Goal: Information Seeking & Learning: Learn about a topic

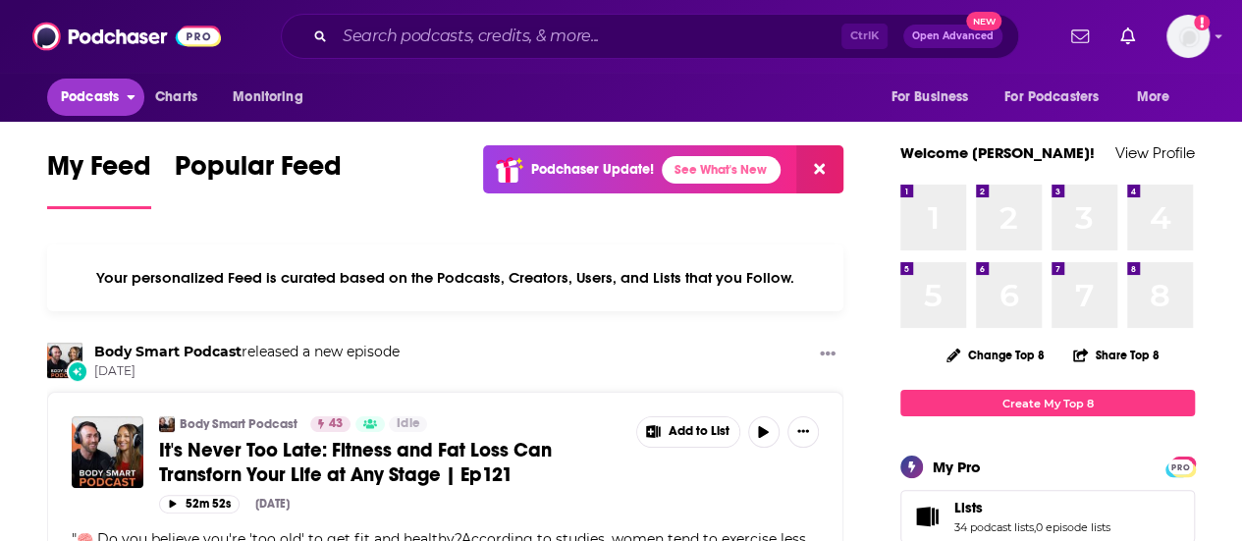
click at [90, 97] on span "Podcasts" at bounding box center [90, 96] width 58 height 27
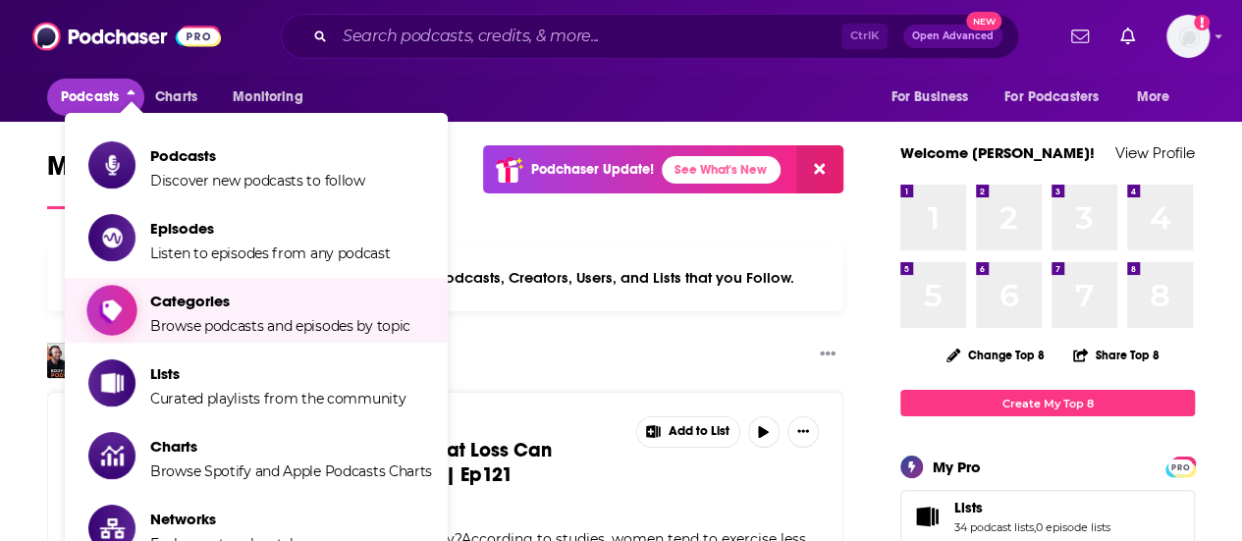
click at [194, 314] on span "Categories Browse podcasts and episodes by topic" at bounding box center [280, 310] width 260 height 49
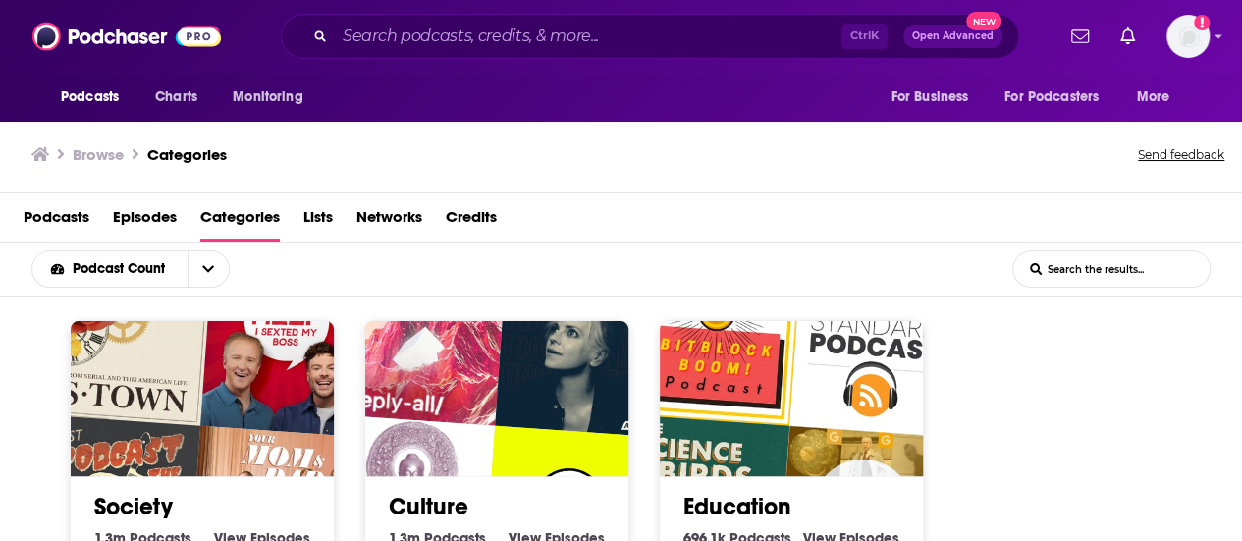
click at [42, 217] on span "Podcasts" at bounding box center [57, 221] width 66 height 40
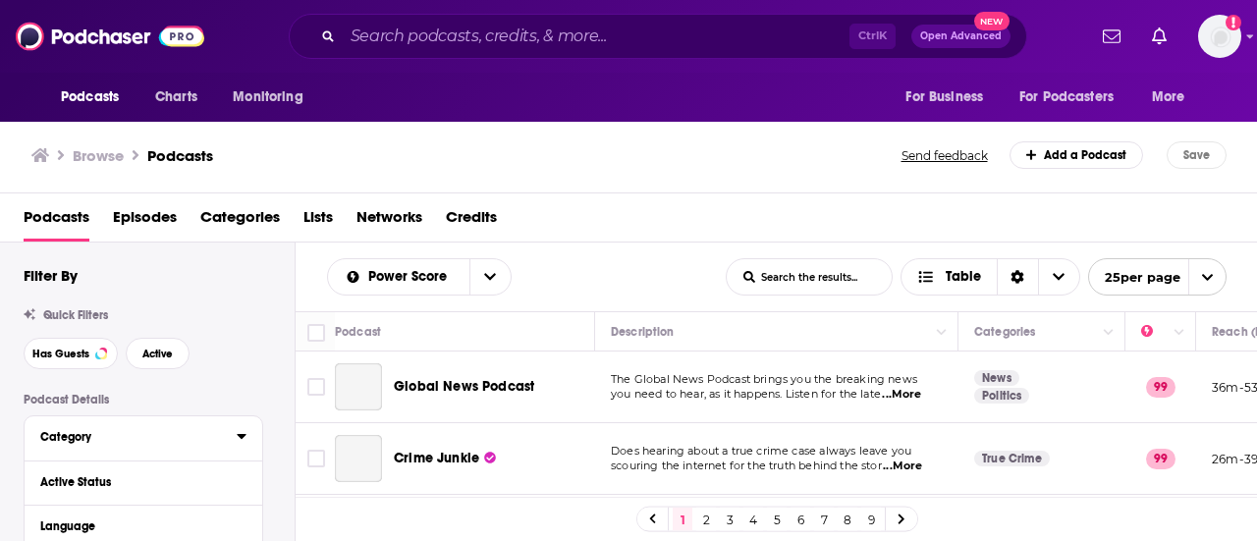
click at [79, 435] on div "Category" at bounding box center [132, 437] width 184 height 14
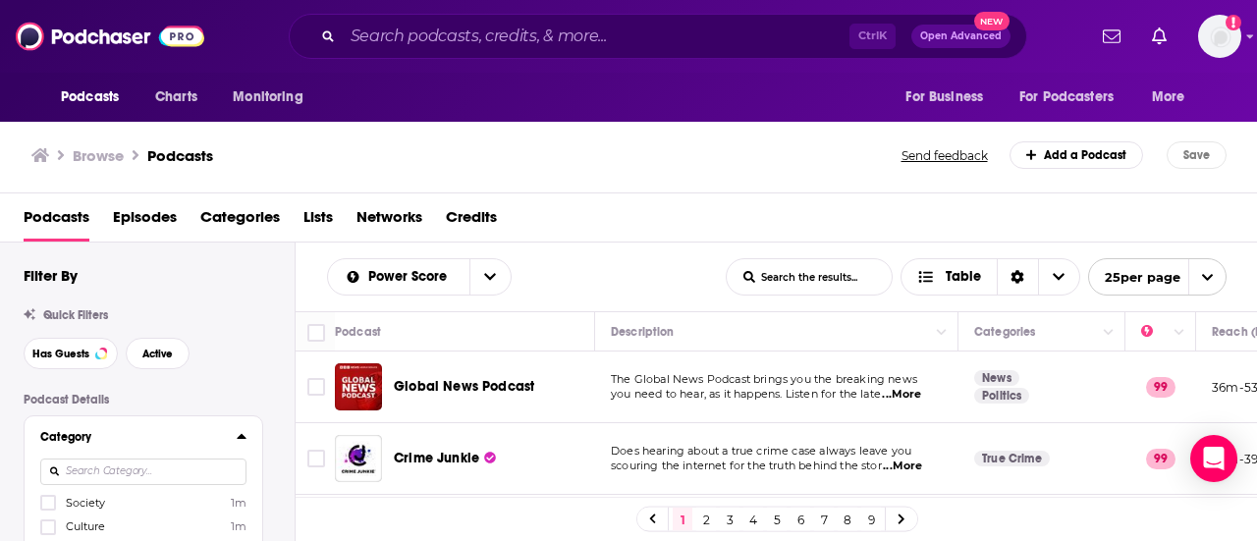
click at [121, 472] on input at bounding box center [143, 472] width 206 height 27
type input "runni"
click at [41, 506] on label at bounding box center [48, 503] width 16 height 16
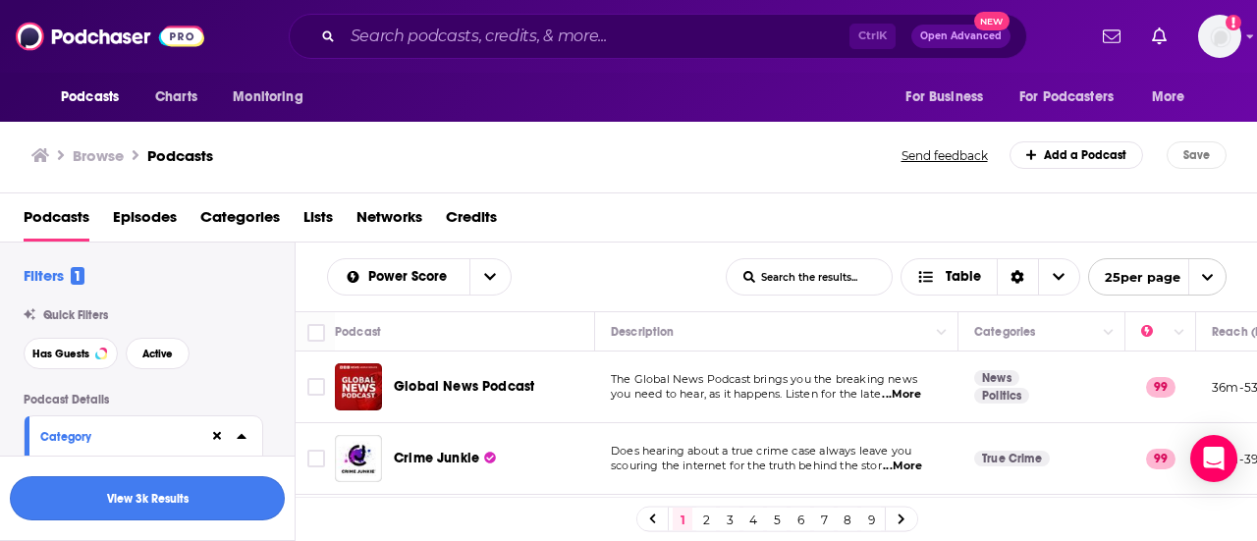
click at [124, 493] on button "View 3k Results" at bounding box center [147, 498] width 275 height 44
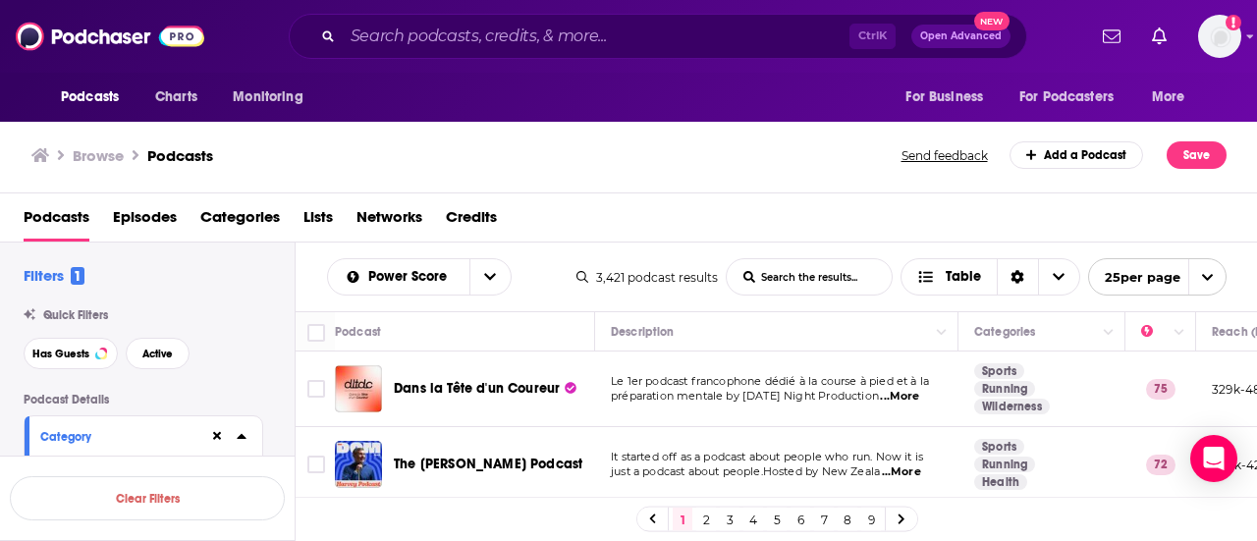
click at [98, 315] on span "Quick Filters" at bounding box center [75, 315] width 65 height 14
click at [79, 272] on span "1" at bounding box center [78, 276] width 14 height 18
click at [124, 316] on div "Quick Filters" at bounding box center [159, 315] width 271 height 14
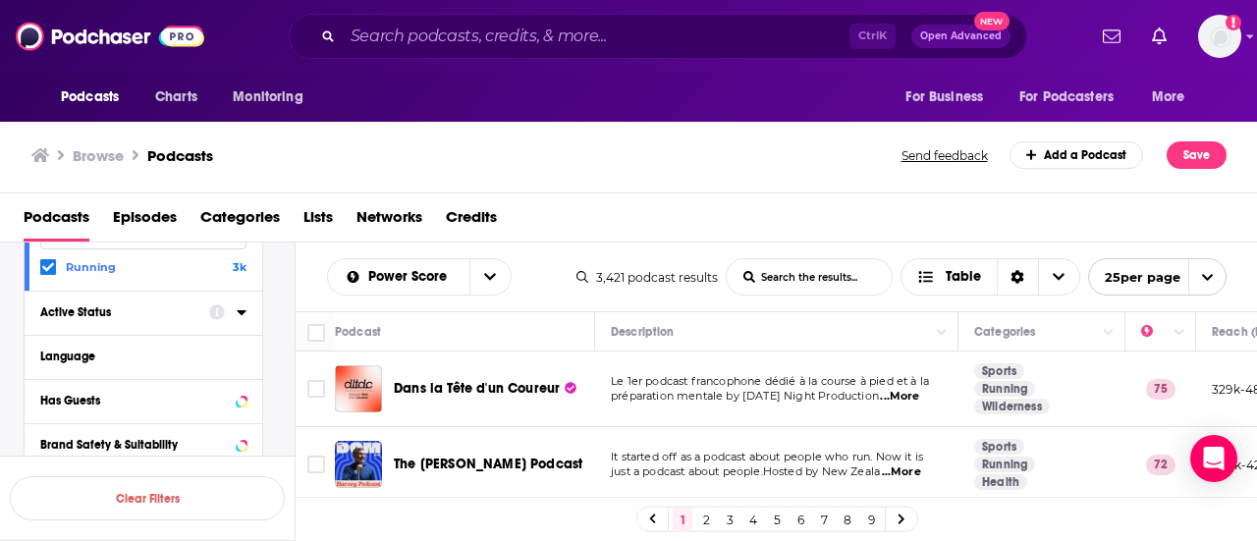
scroll to position [275, 0]
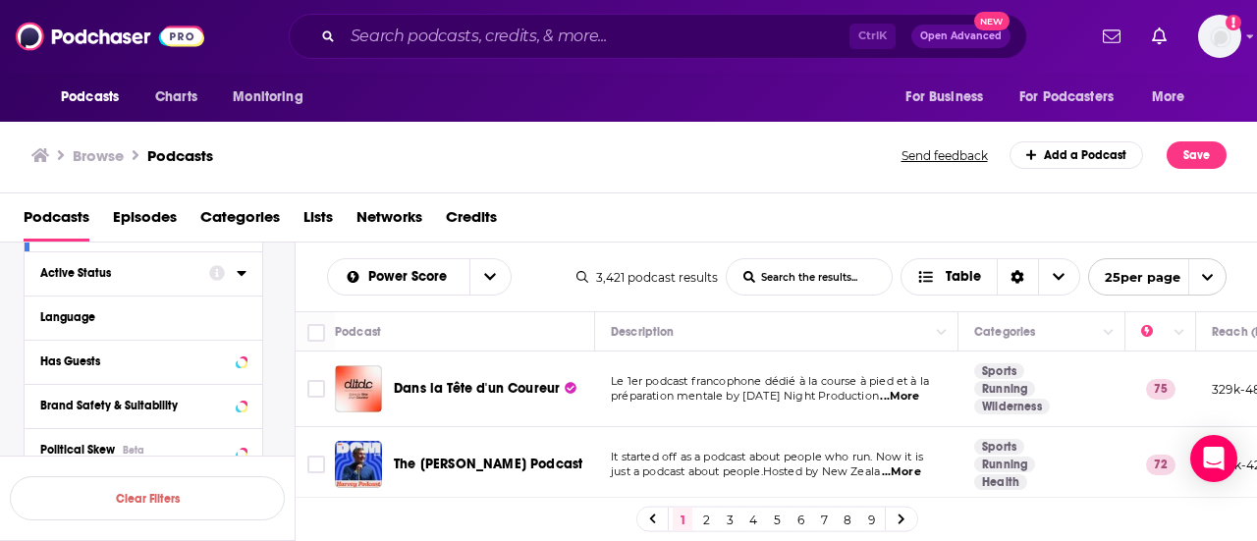
click at [244, 269] on icon at bounding box center [242, 273] width 10 height 16
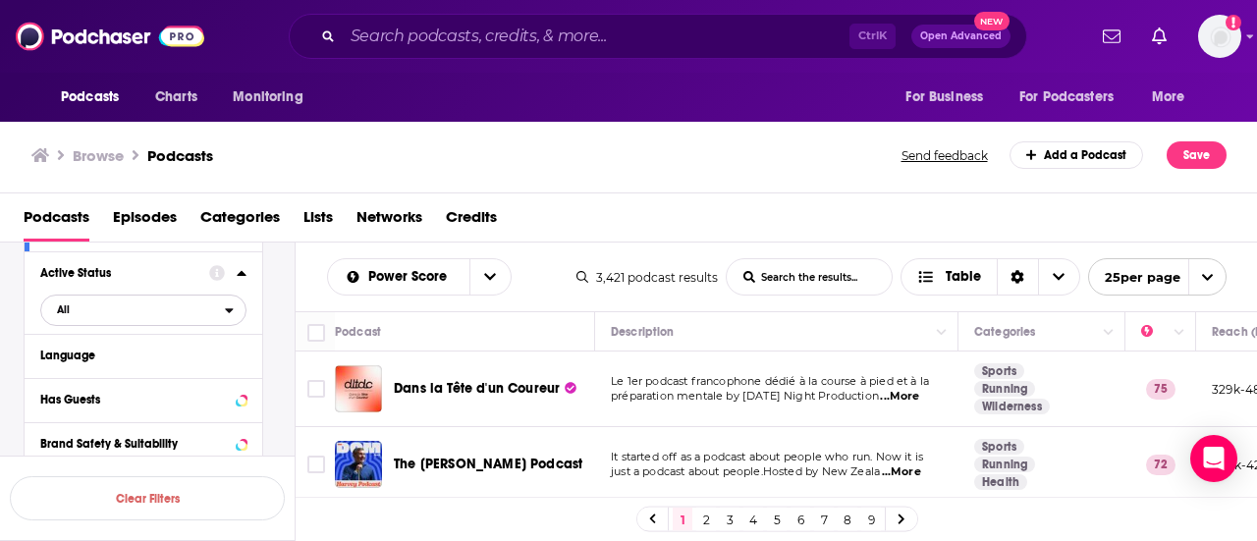
click at [232, 313] on icon "open menu" at bounding box center [229, 310] width 9 height 14
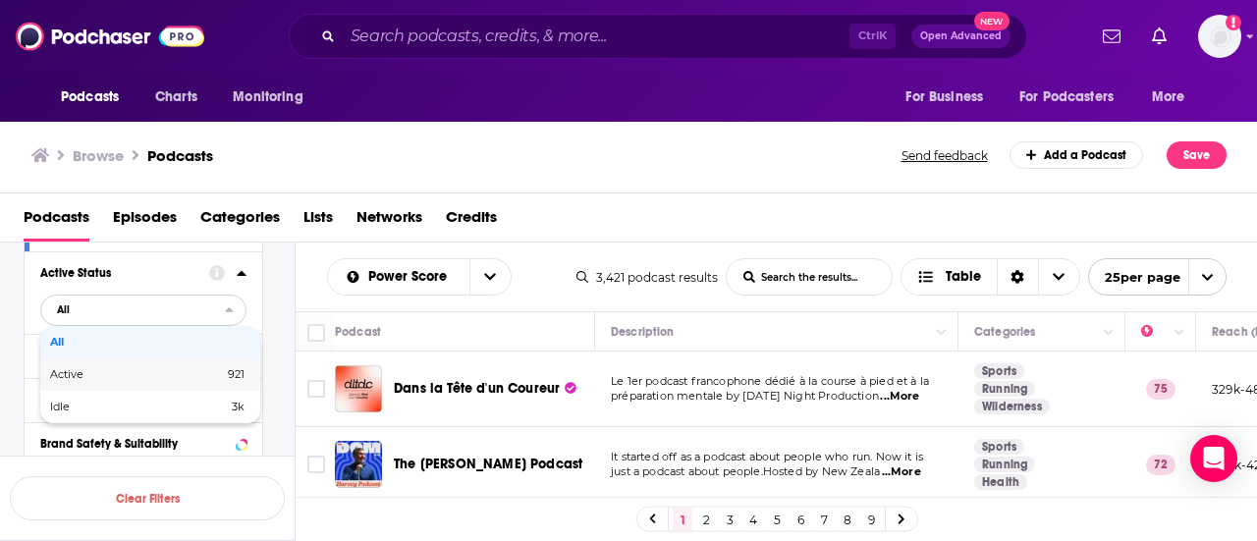
click at [205, 376] on span "921" at bounding box center [198, 374] width 91 height 11
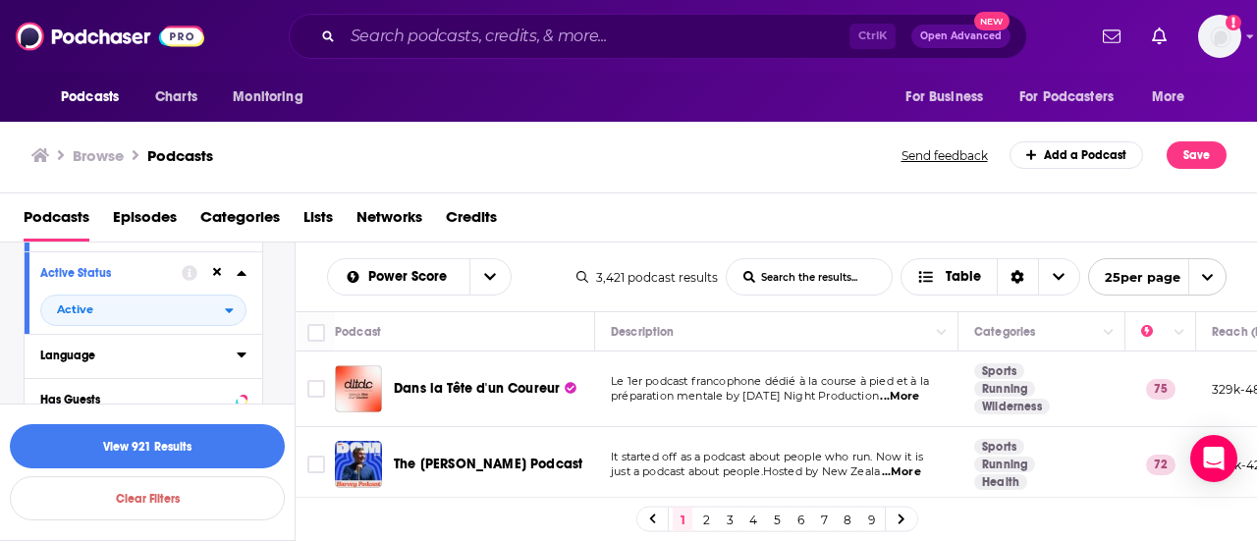
click at [240, 353] on icon at bounding box center [242, 355] width 10 height 16
click at [210, 392] on input at bounding box center [143, 390] width 206 height 27
type input "English"
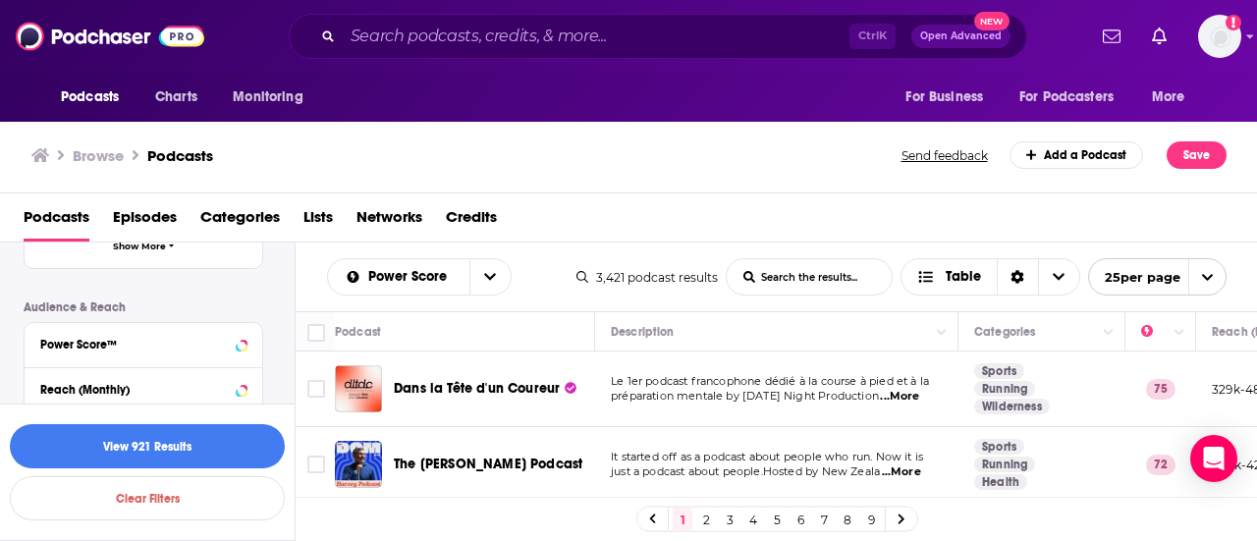
scroll to position [668, 0]
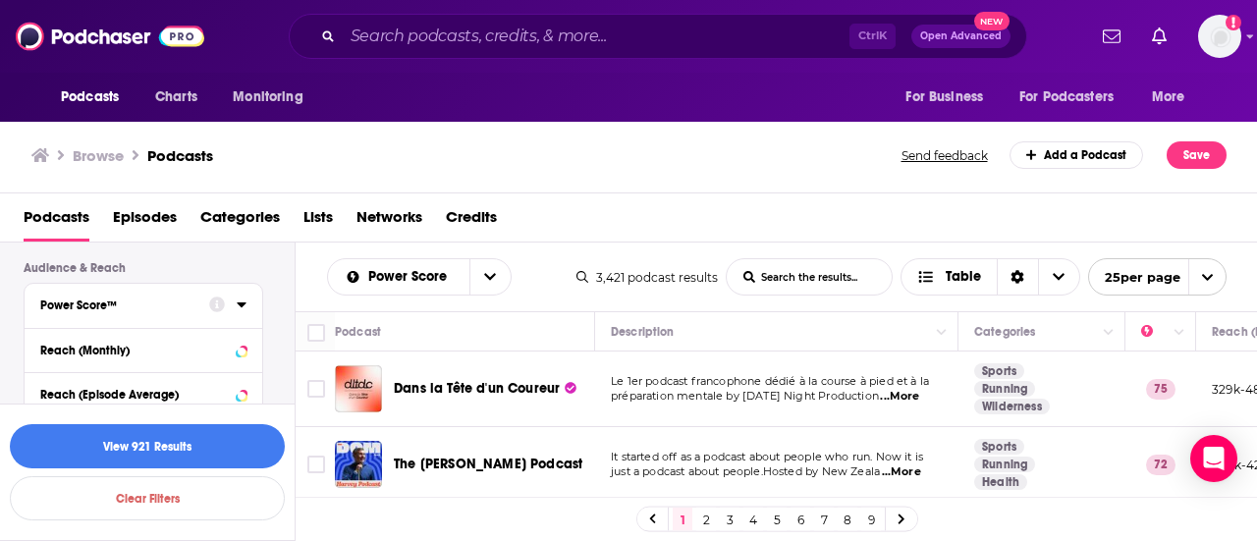
click at [244, 305] on icon at bounding box center [241, 304] width 9 height 5
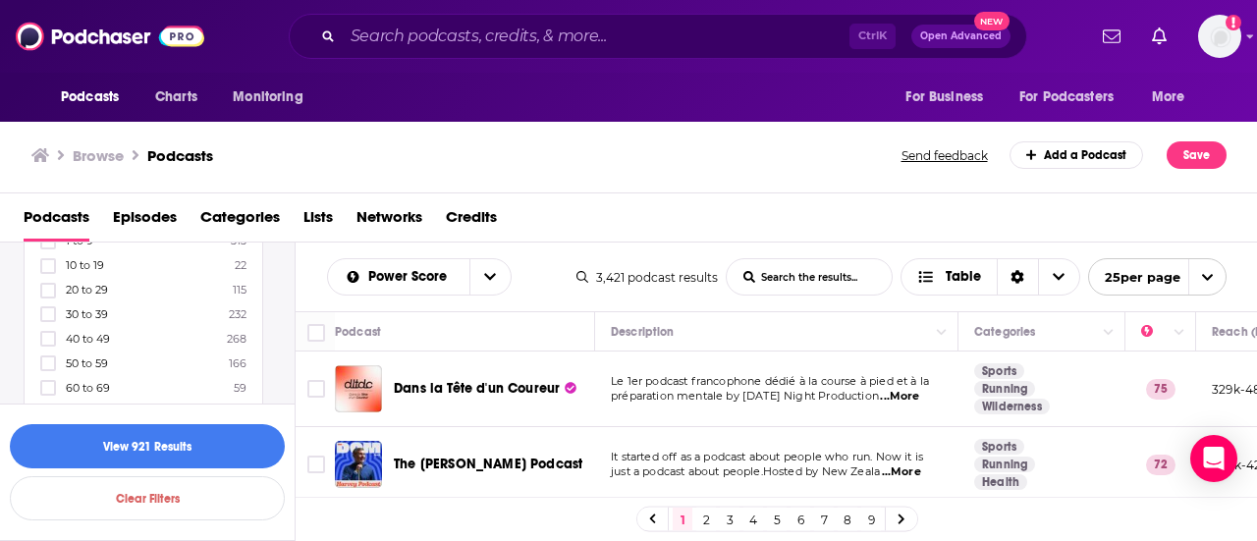
scroll to position [825, 0]
click at [49, 343] on icon at bounding box center [48, 349] width 12 height 12
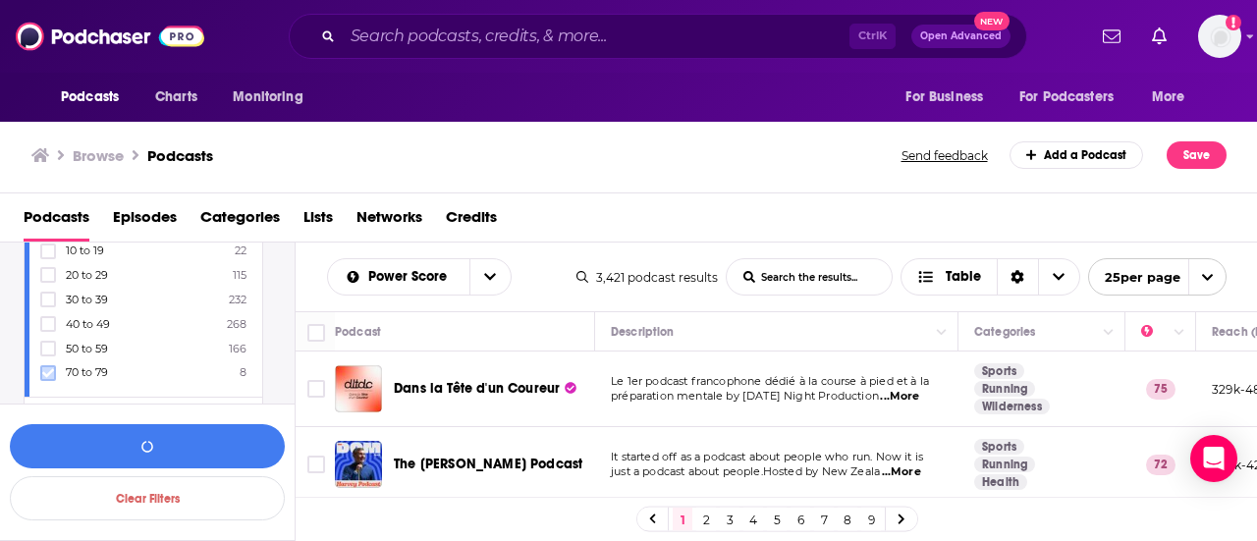
click at [48, 368] on icon at bounding box center [48, 372] width 12 height 9
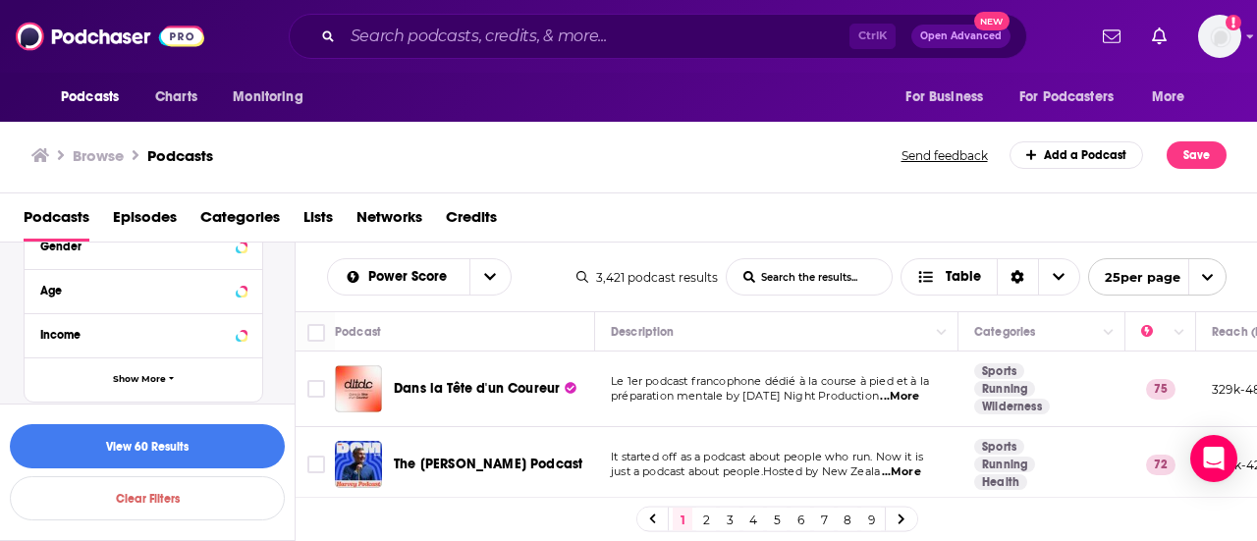
scroll to position [1087, 0]
click at [140, 441] on button "View 60 Results" at bounding box center [147, 446] width 275 height 44
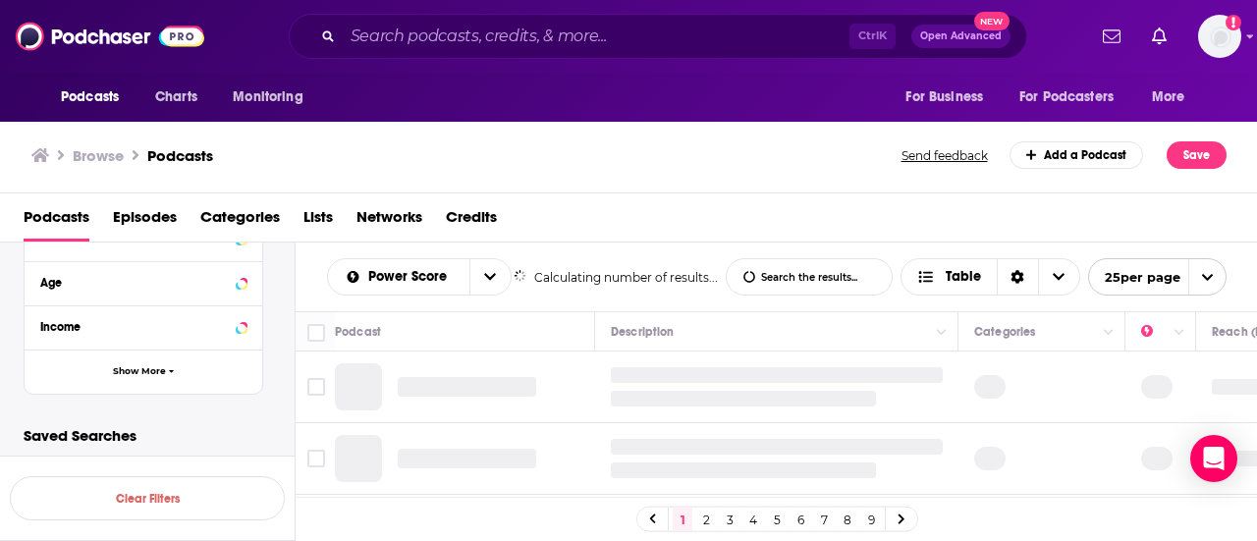
scroll to position [921, 0]
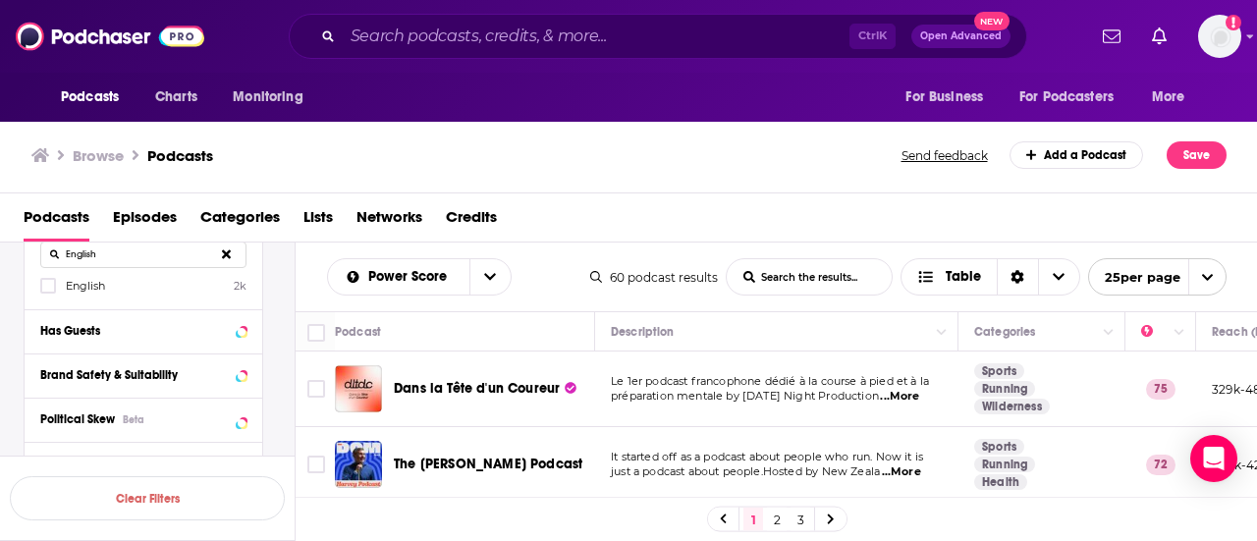
scroll to position [371, 0]
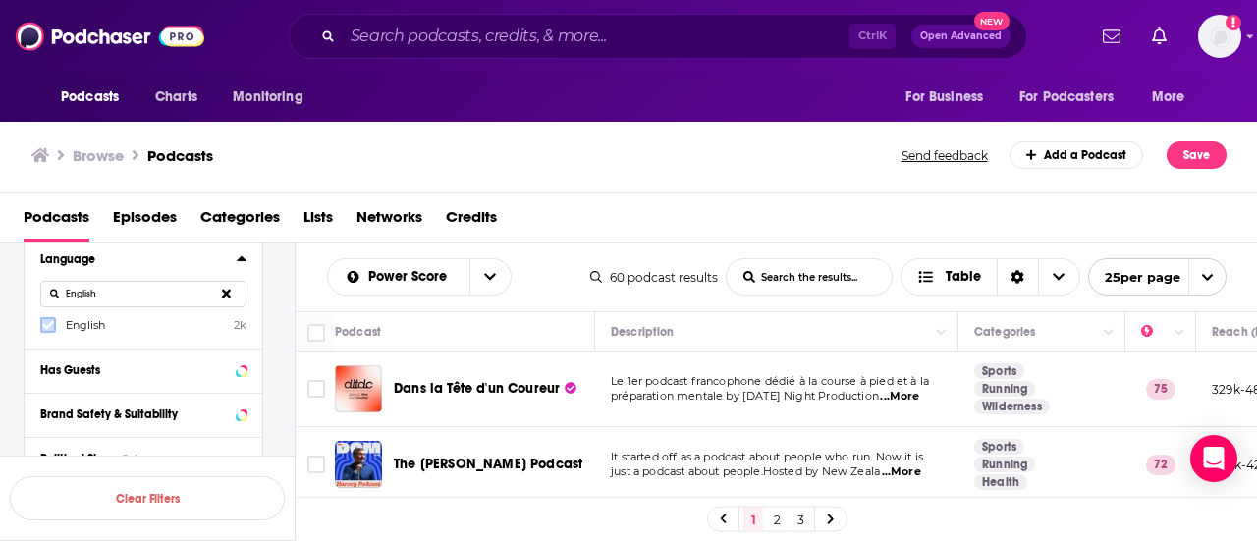
click at [43, 325] on icon at bounding box center [48, 325] width 12 height 9
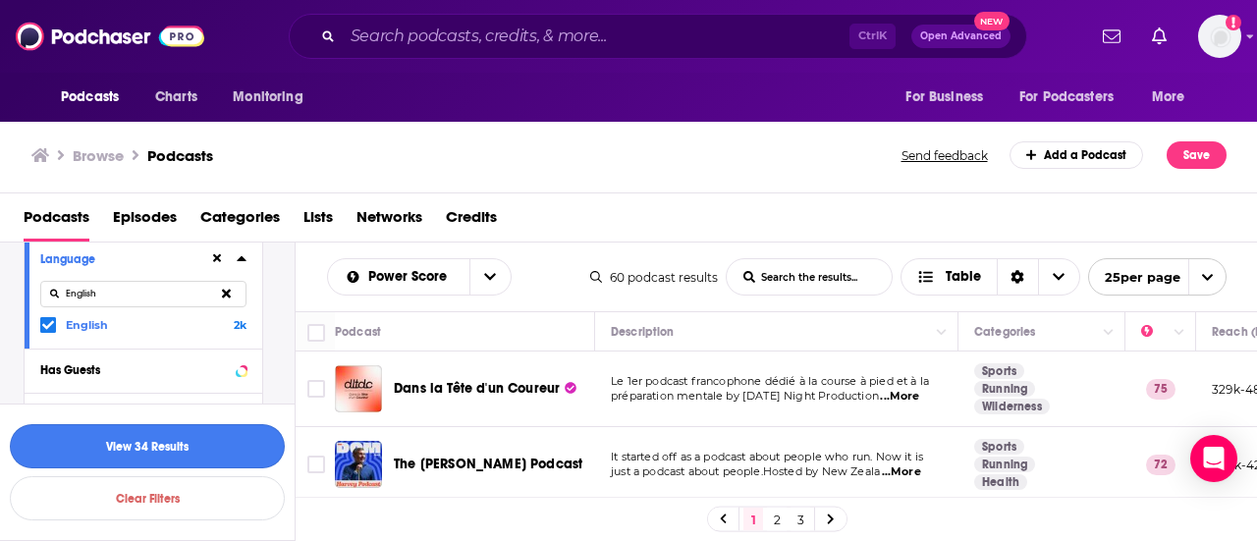
click at [157, 444] on button "View 34 Results" at bounding box center [147, 446] width 275 height 44
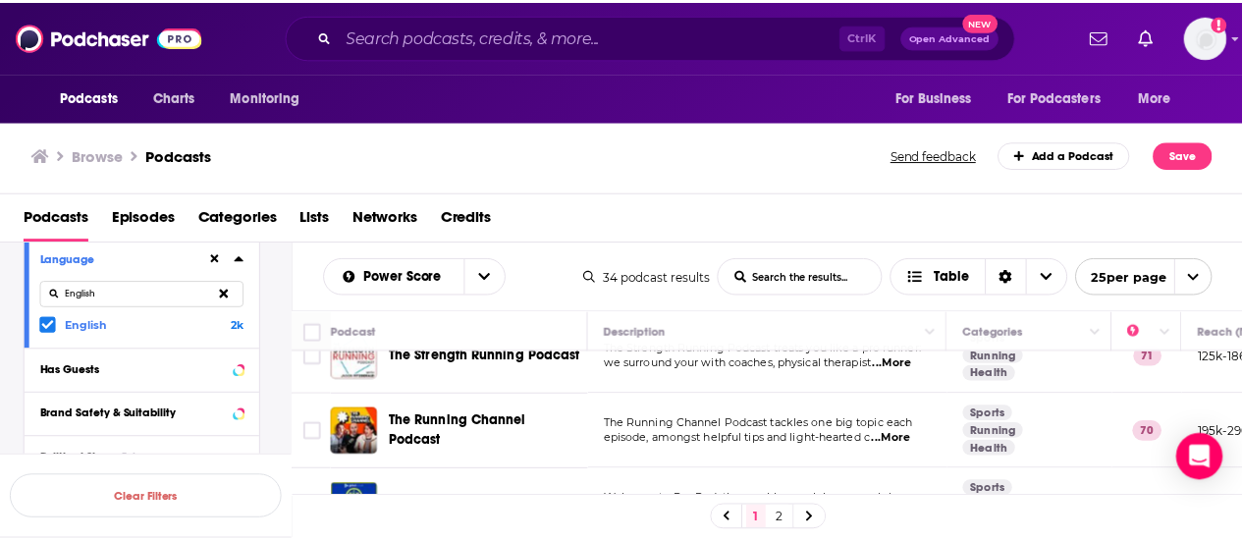
scroll to position [118, 0]
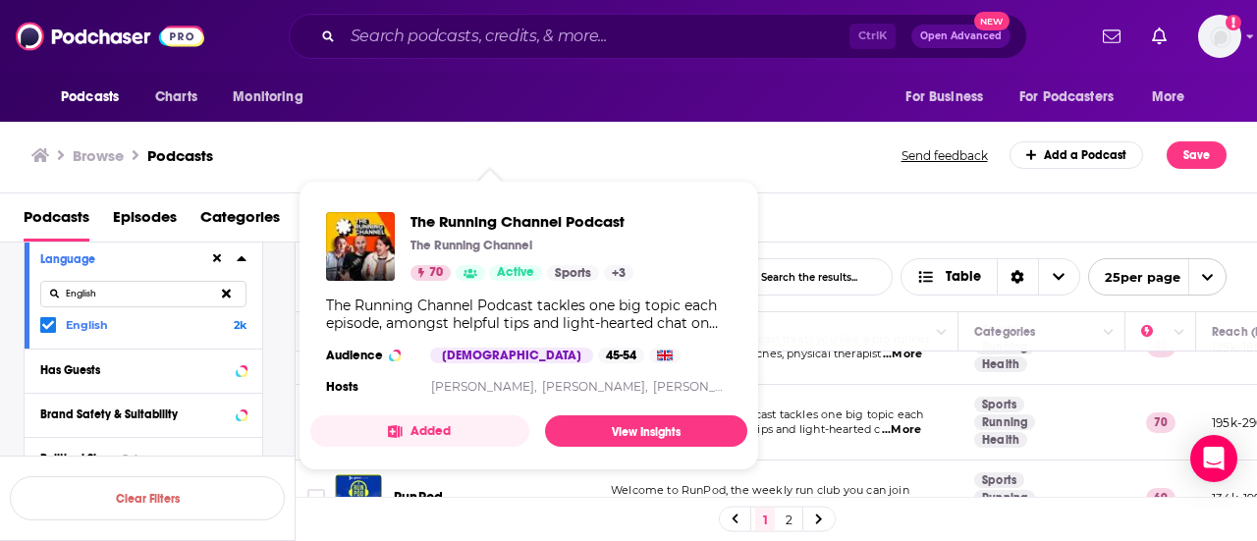
click at [438, 418] on button "Added" at bounding box center [419, 430] width 219 height 31
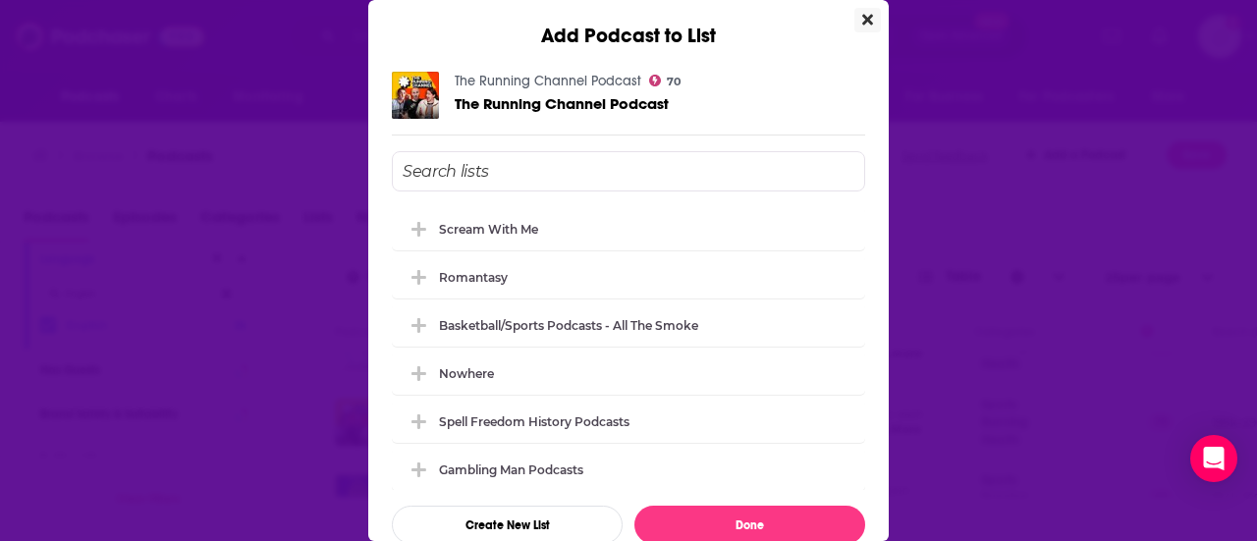
click at [862, 27] on icon "Close" at bounding box center [867, 20] width 11 height 16
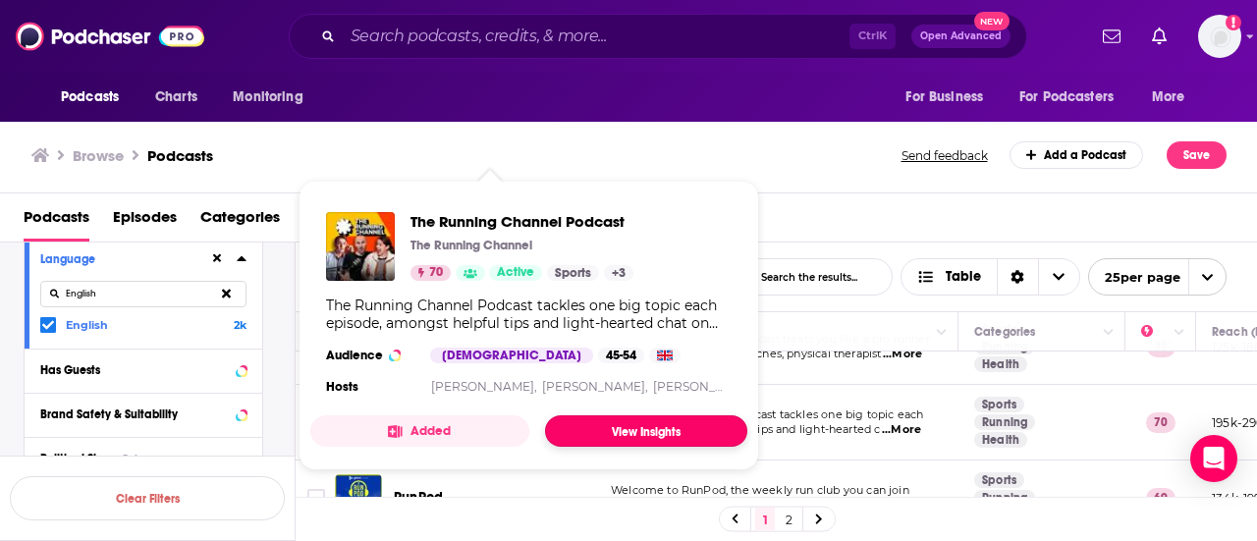
click at [596, 426] on link "View Insights" at bounding box center [646, 430] width 202 height 31
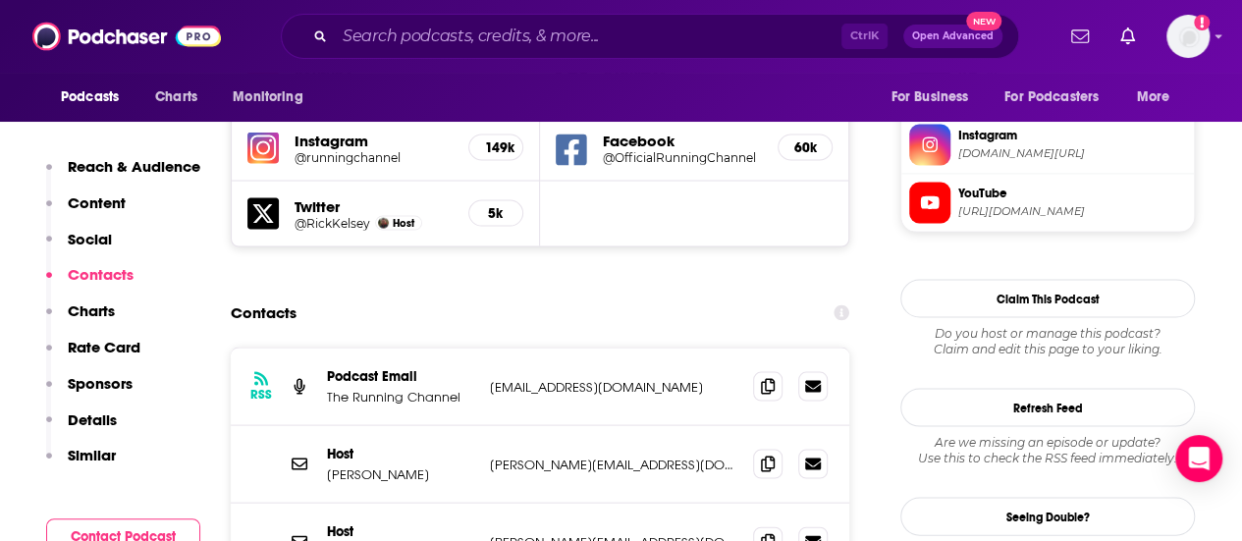
scroll to position [1866, 0]
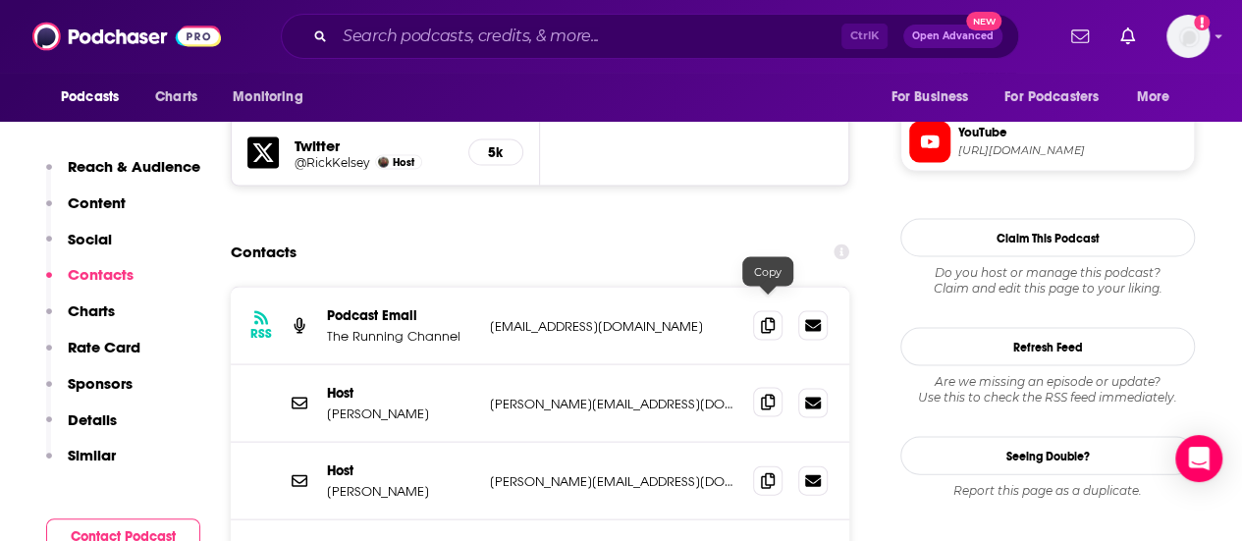
click at [769, 395] on icon at bounding box center [768, 403] width 14 height 16
click at [772, 472] on icon at bounding box center [768, 480] width 14 height 16
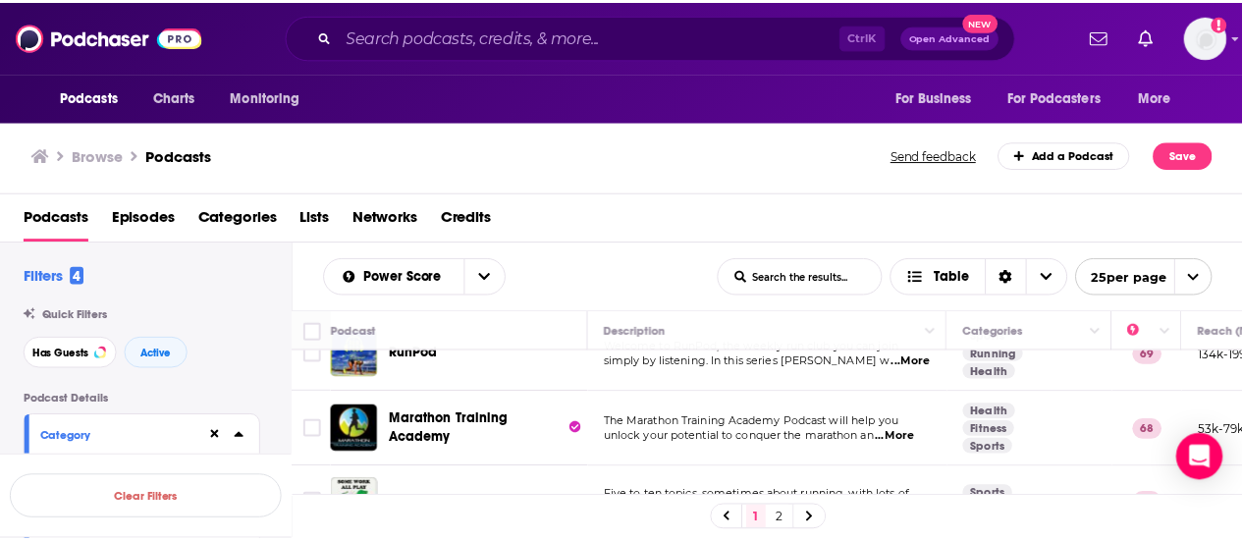
scroll to position [275, 0]
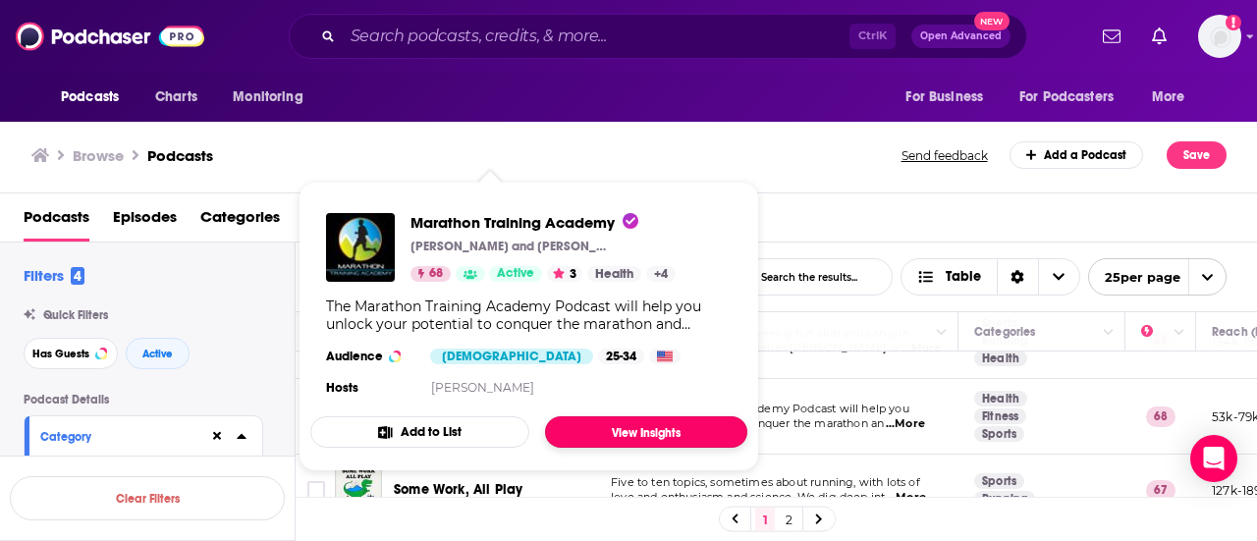
click at [585, 425] on link "View Insights" at bounding box center [646, 431] width 202 height 31
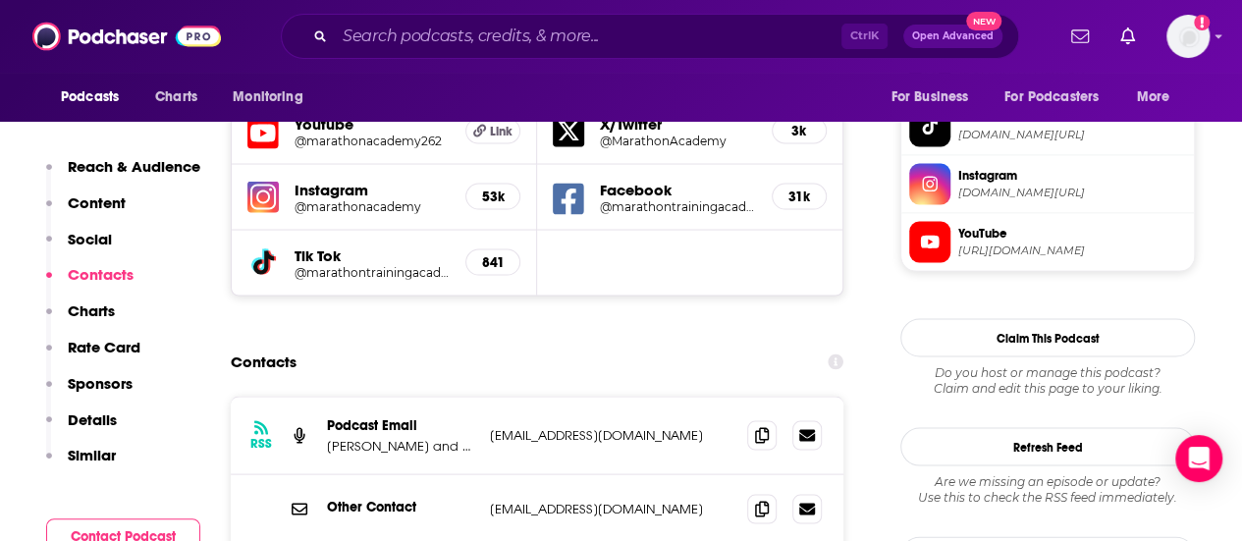
scroll to position [1846, 0]
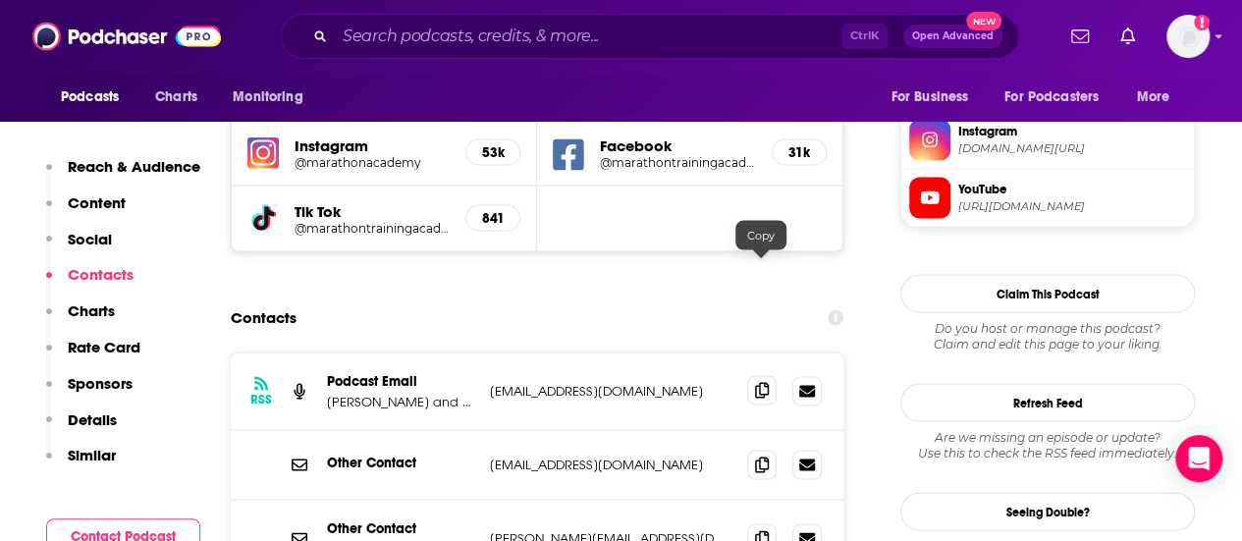
click at [760, 382] on icon at bounding box center [762, 390] width 14 height 16
